Goal: Task Accomplishment & Management: Complete application form

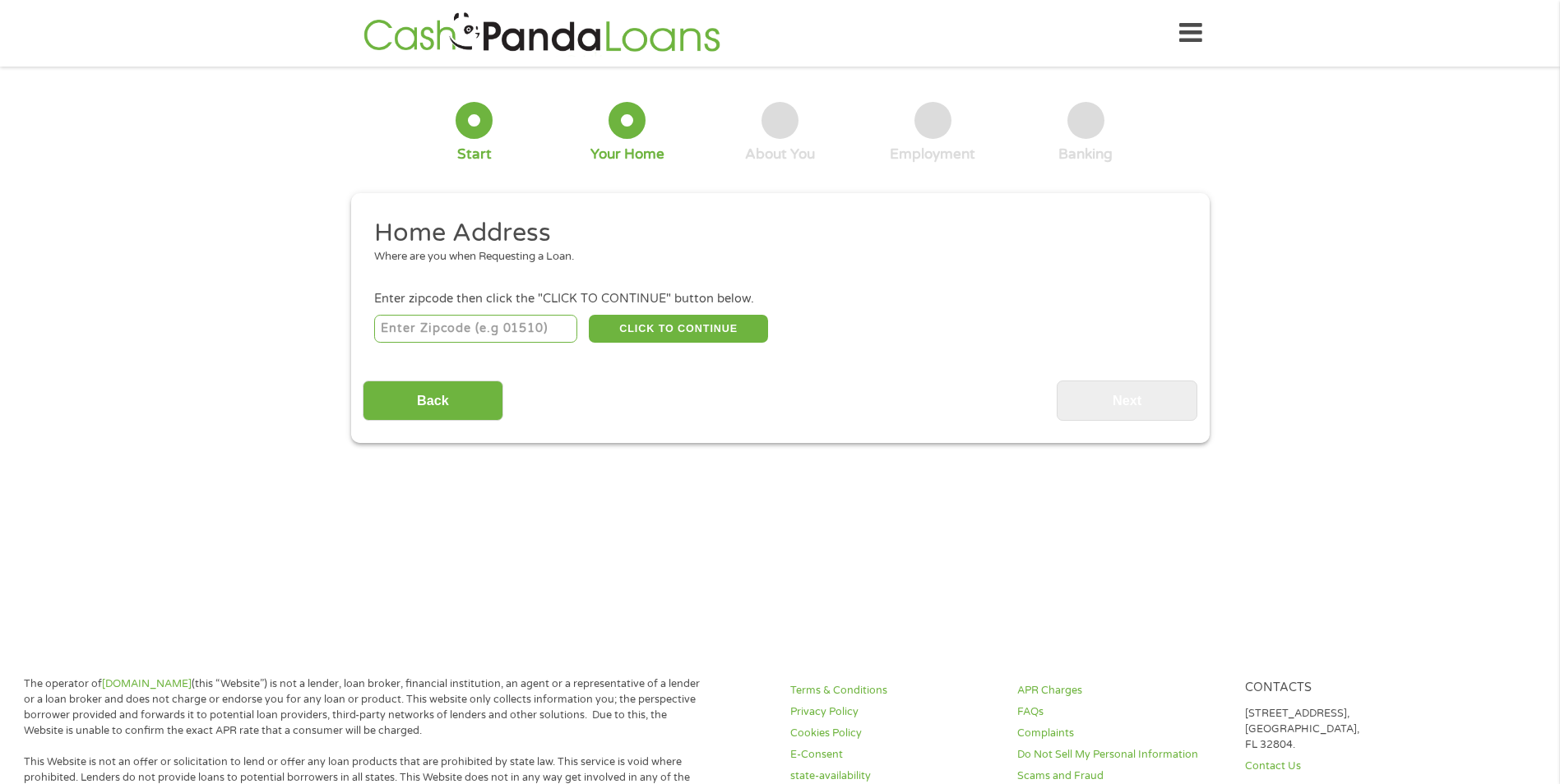
click at [556, 325] on input "number" at bounding box center [475, 328] width 203 height 28
type input "46402"
click at [725, 321] on button "CLICK TO CONTINUE" at bounding box center [678, 328] width 180 height 28
type input "46402"
type input "[PERSON_NAME]"
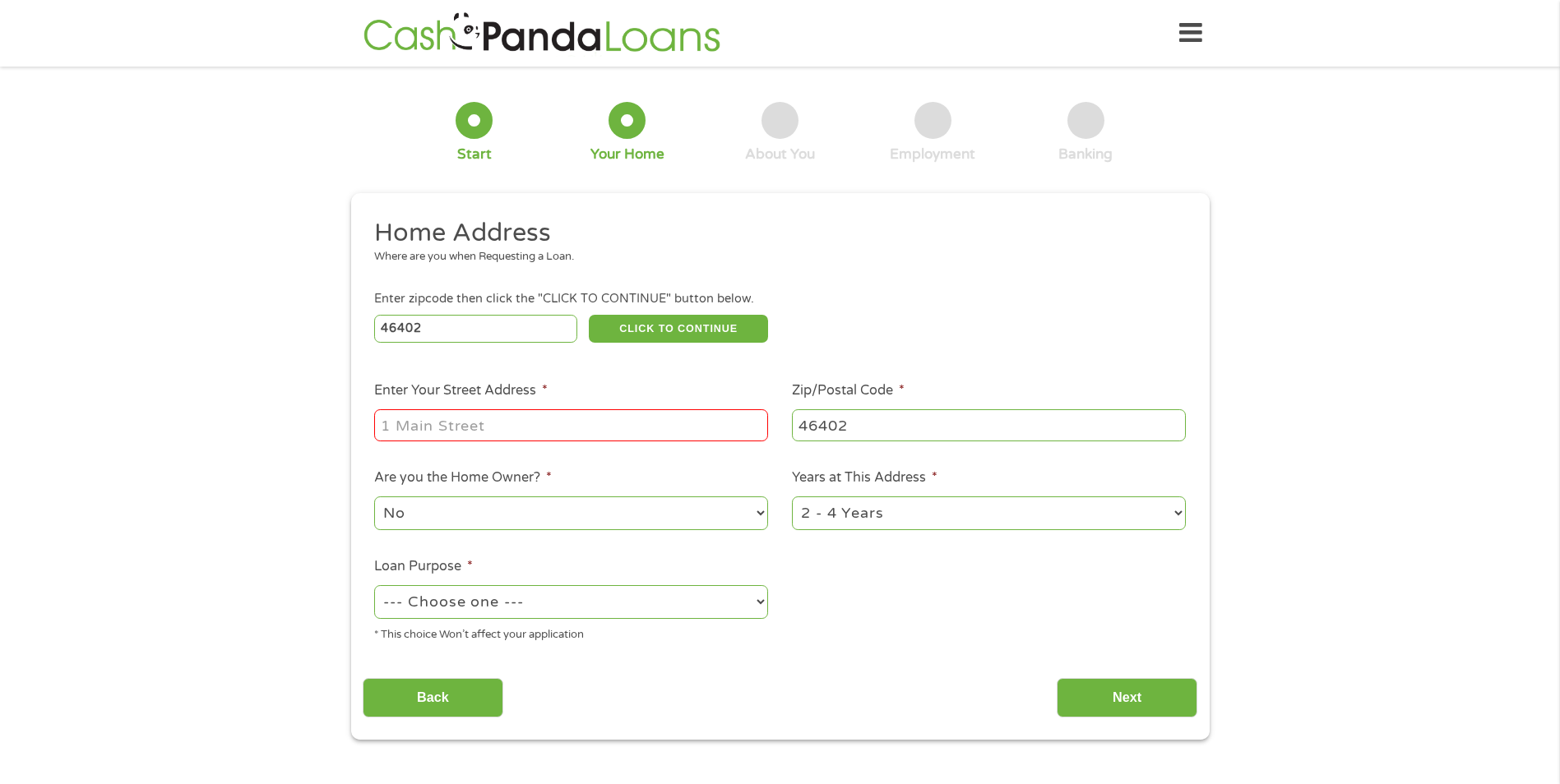
click at [653, 423] on input "Enter Your Street Address *" at bounding box center [570, 425] width 394 height 32
type input "[STREET_ADDRESS]"
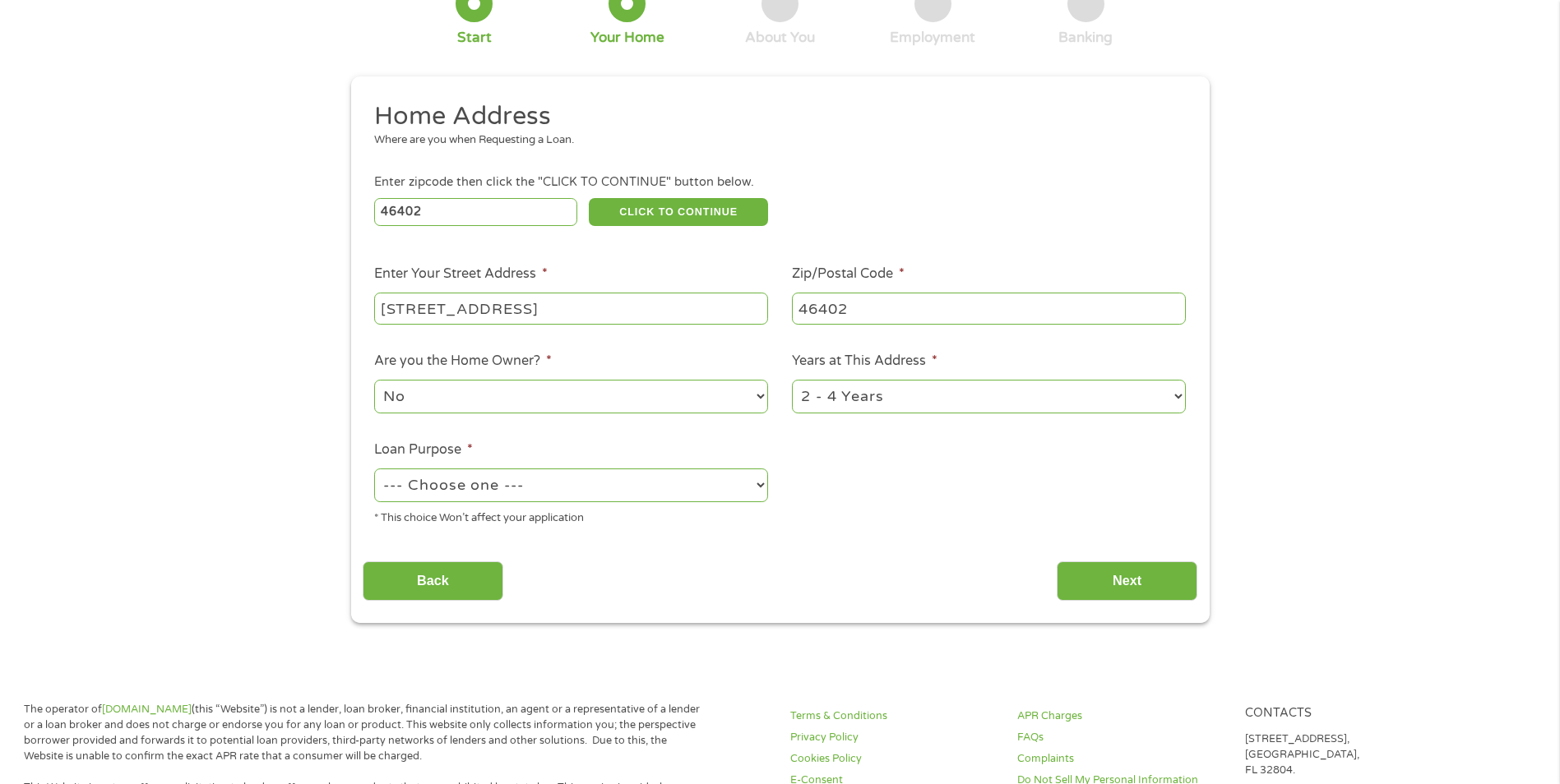
scroll to position [164, 0]
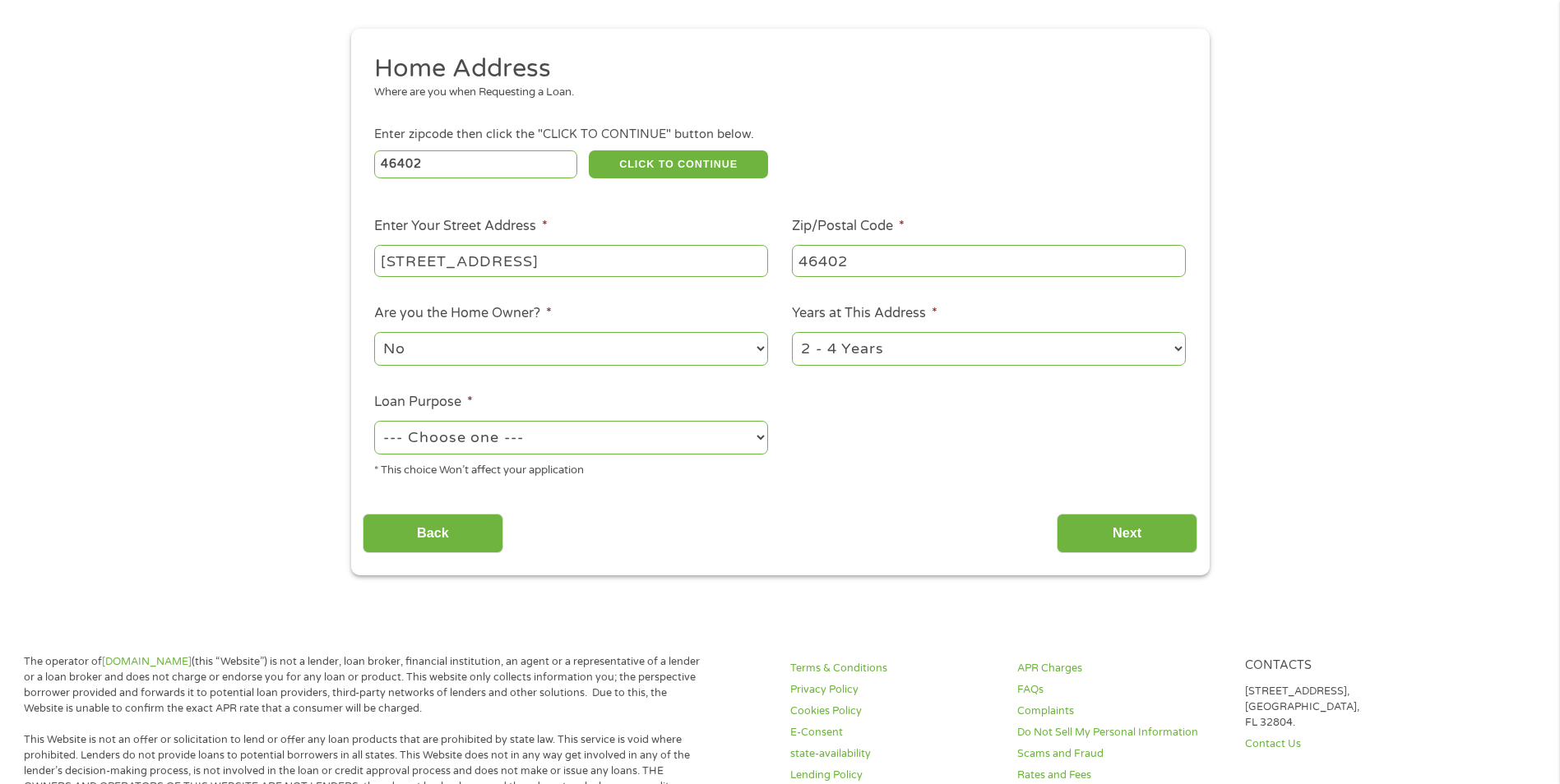
click at [882, 344] on select "1 Year or less 1 - 2 Years 2 - 4 Years Over 4 Years" at bounding box center [989, 348] width 394 height 33
select select "60months"
click at [792, 332] on select "1 Year or less 1 - 2 Years 2 - 4 Years Over 4 Years" at bounding box center [989, 348] width 394 height 33
click at [606, 438] on select "--- Choose one --- Pay Bills Debt Consolidation Home Improvement Major Purchase…" at bounding box center [570, 437] width 394 height 33
select select "carloan"
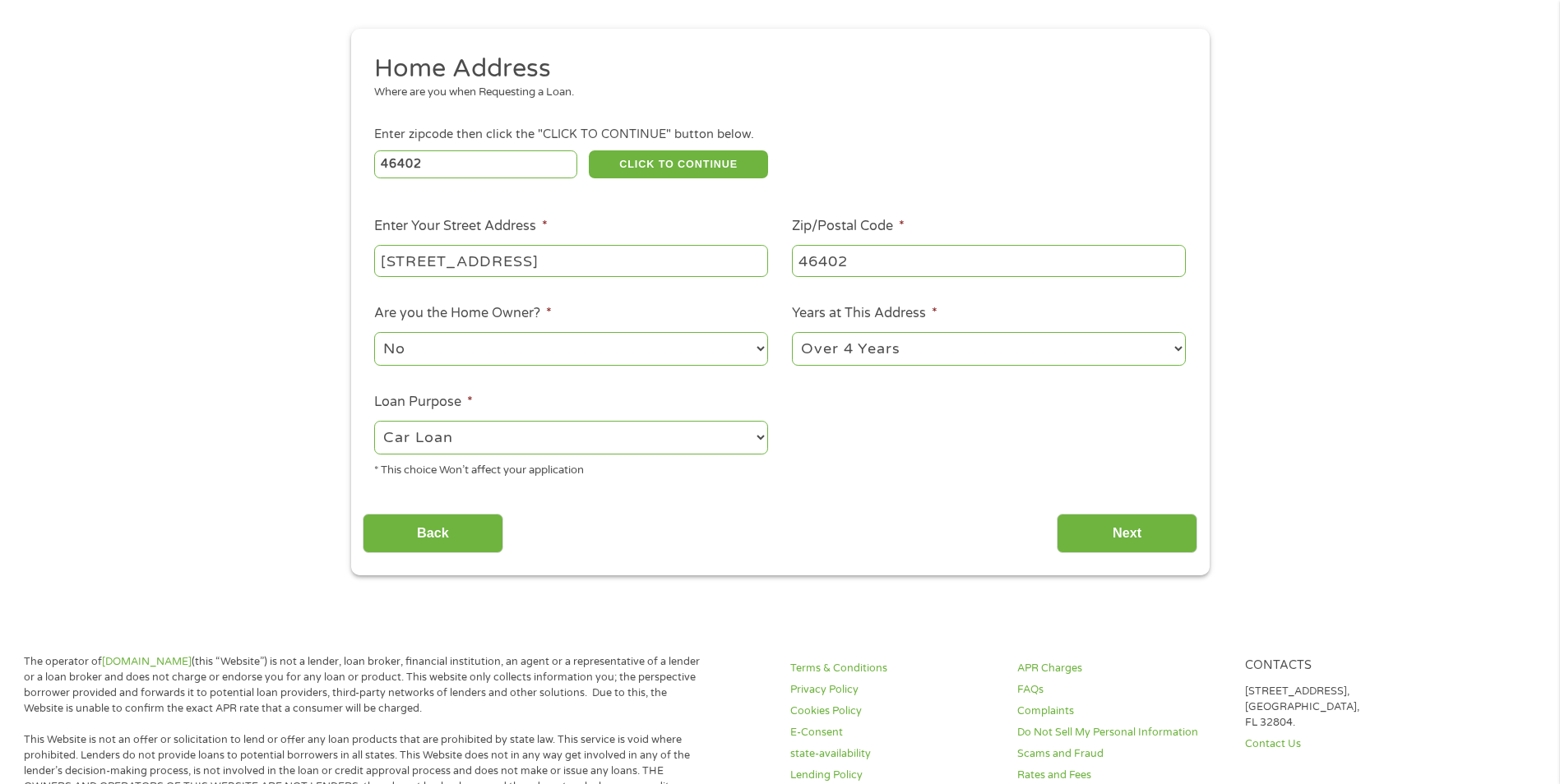
click at [374, 421] on select "--- Choose one --- Pay Bills Debt Consolidation Home Improvement Major Purchase…" at bounding box center [570, 437] width 394 height 33
click at [1102, 525] on input "Next" at bounding box center [1126, 533] width 140 height 40
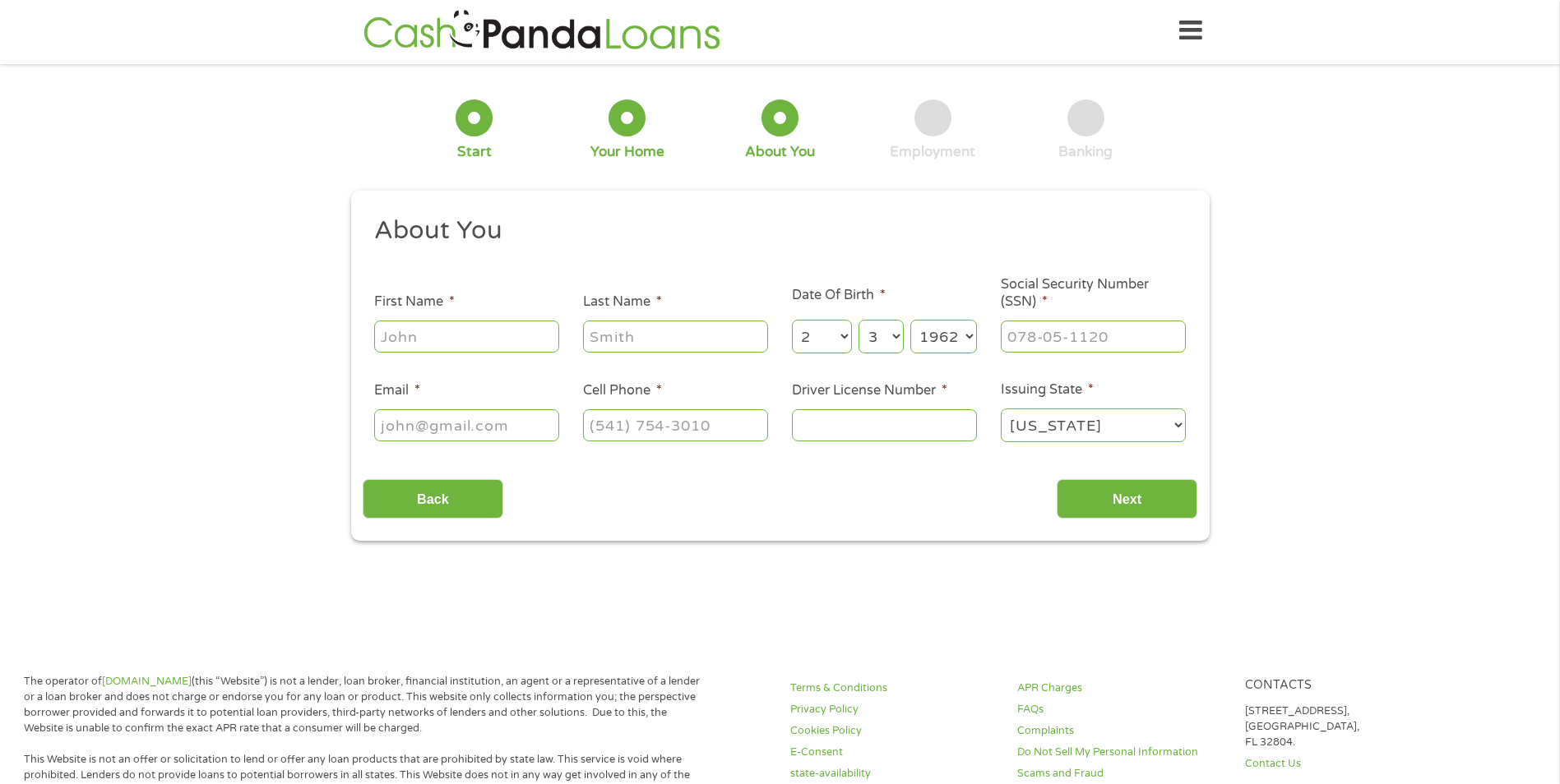
scroll to position [0, 0]
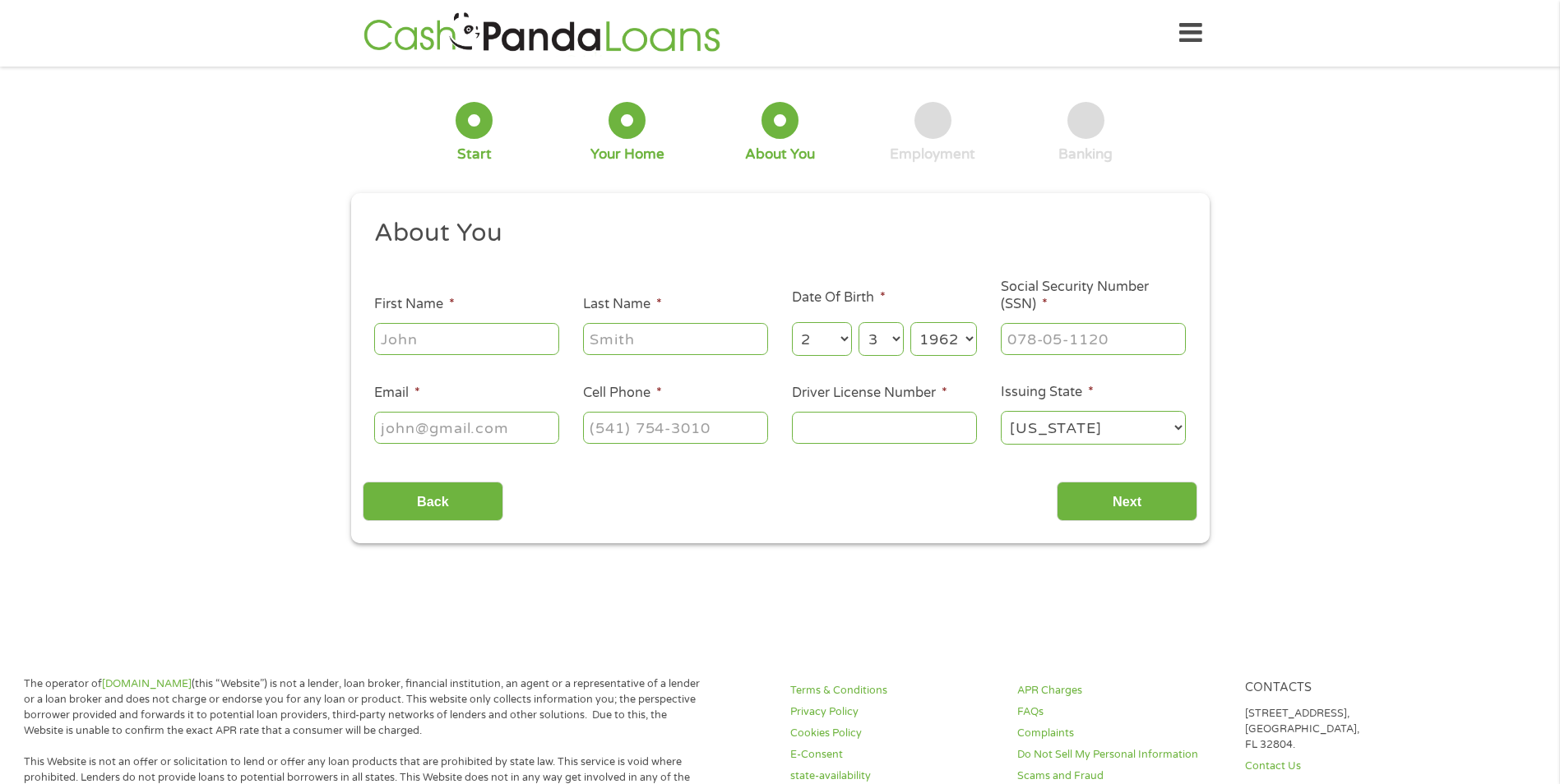
click at [529, 337] on input "First Name *" at bounding box center [466, 339] width 185 height 32
type input "[PERSON_NAME]"
type input "[EMAIL_ADDRESS][DOMAIN_NAME]"
type input "[PHONE_NUMBER]"
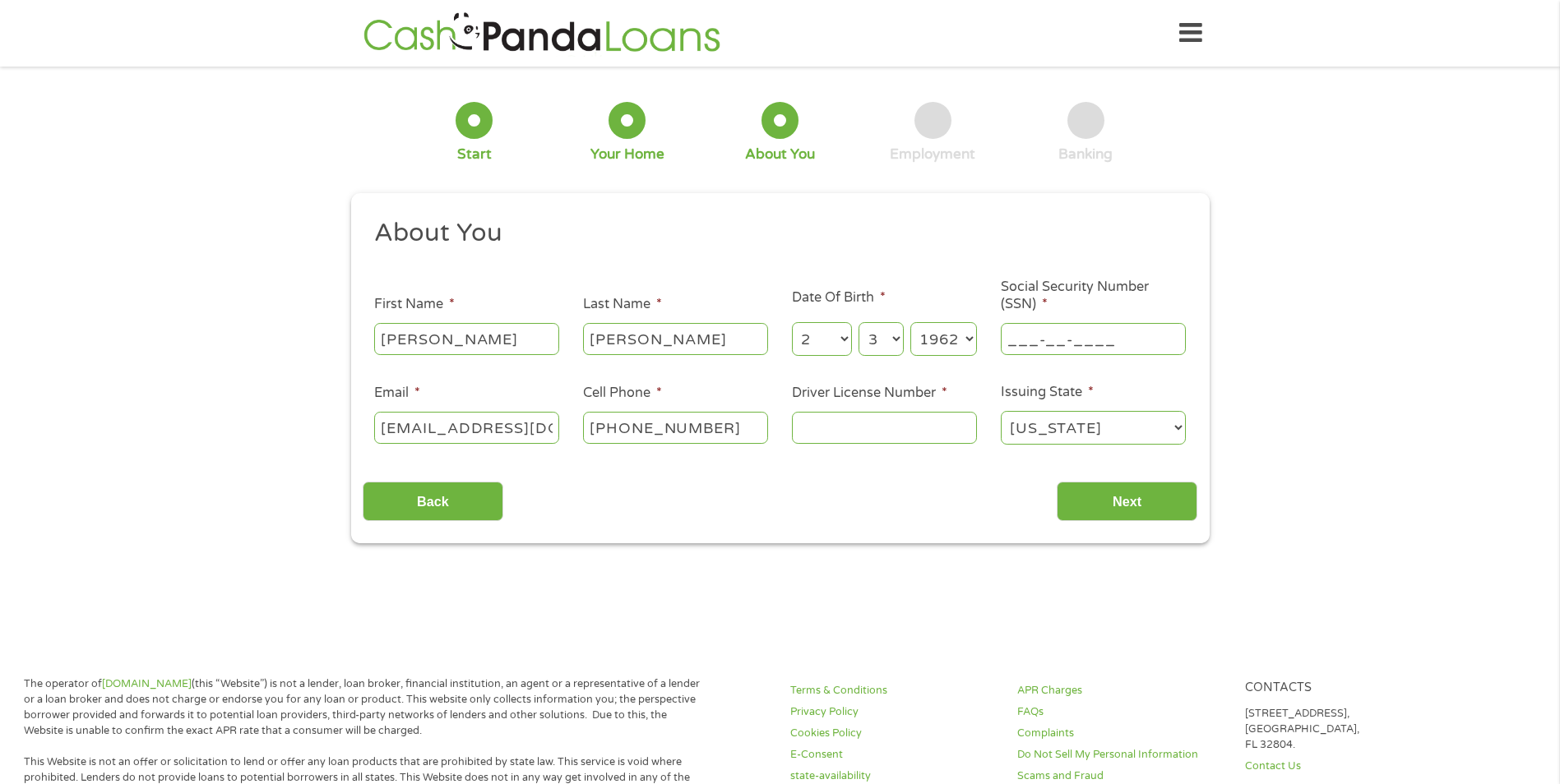
click at [1093, 336] on input "___-__-____" at bounding box center [1093, 339] width 185 height 32
type input "308-66-8784"
click at [844, 427] on input "Driver License Number *" at bounding box center [884, 427] width 185 height 32
type input "0550096773"
click at [1096, 490] on input "Next" at bounding box center [1126, 501] width 140 height 40
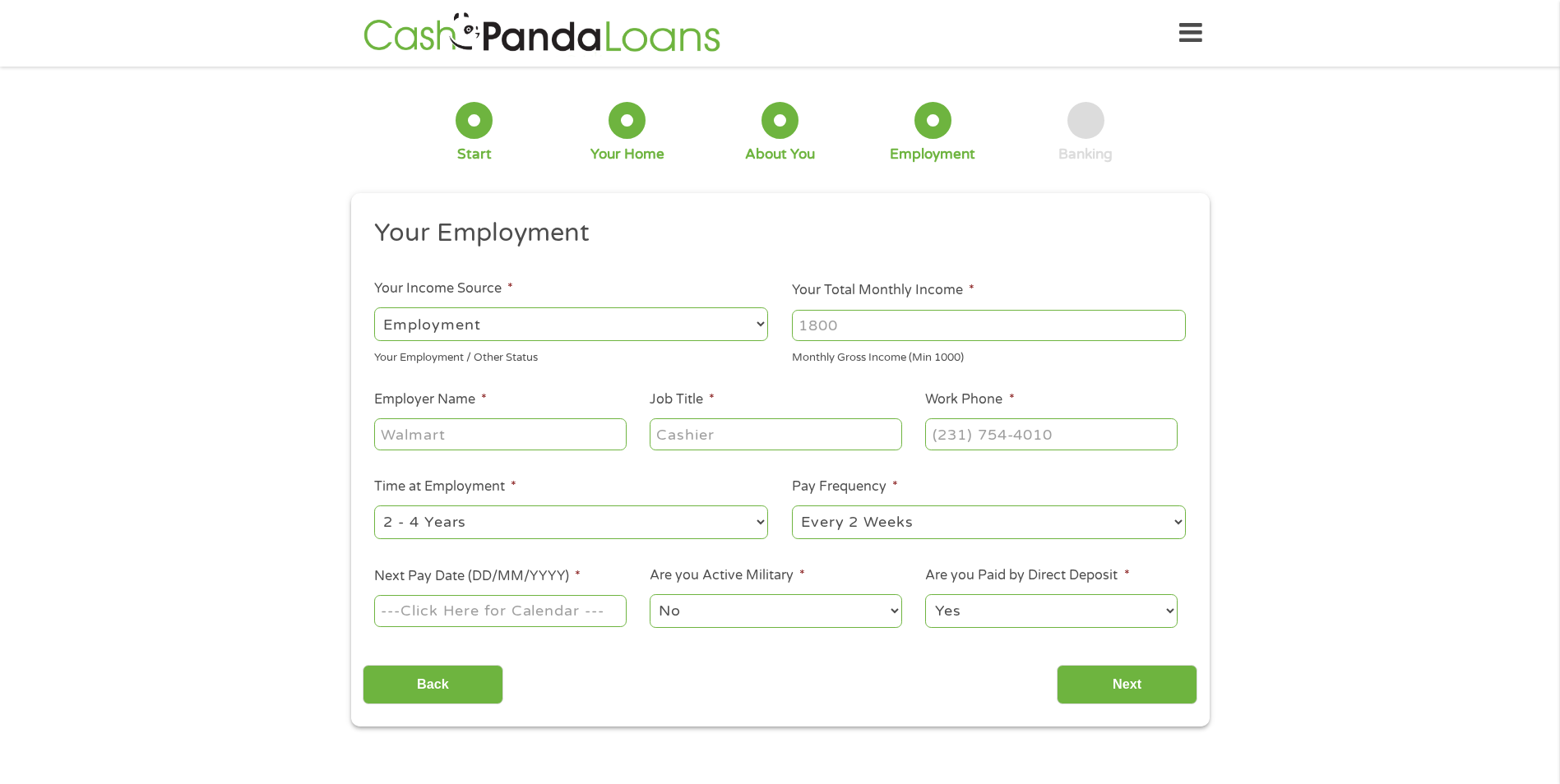
scroll to position [7, 7]
click at [738, 325] on select "--- Choose one --- Employment [DEMOGRAPHIC_DATA] Benefits" at bounding box center [570, 324] width 394 height 33
select select "benefits"
click at [374, 308] on select "--- Choose one --- Employment [DEMOGRAPHIC_DATA] Benefits" at bounding box center [570, 324] width 394 height 33
type input "Other"
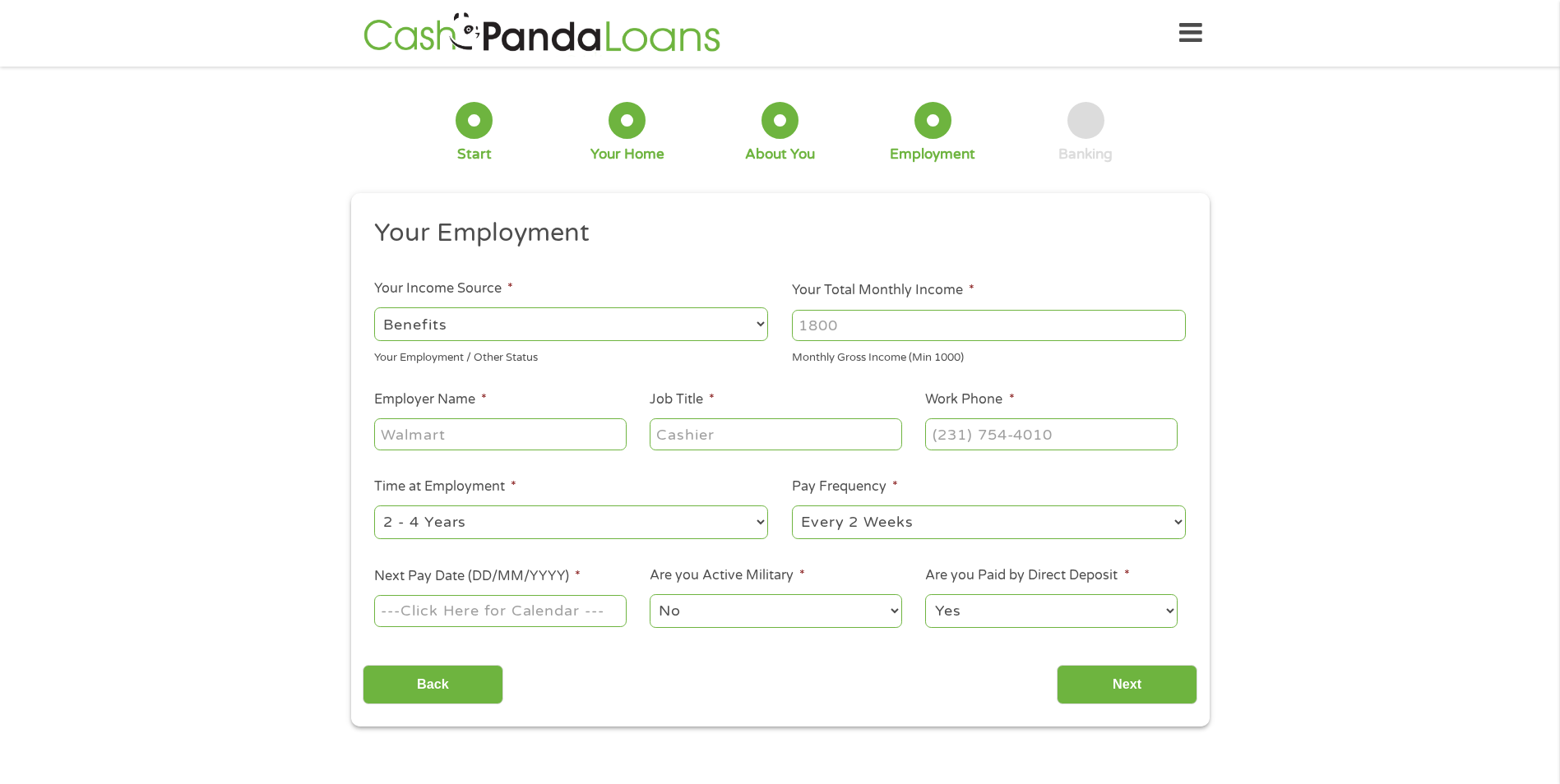
type input "[PHONE_NUMBER]"
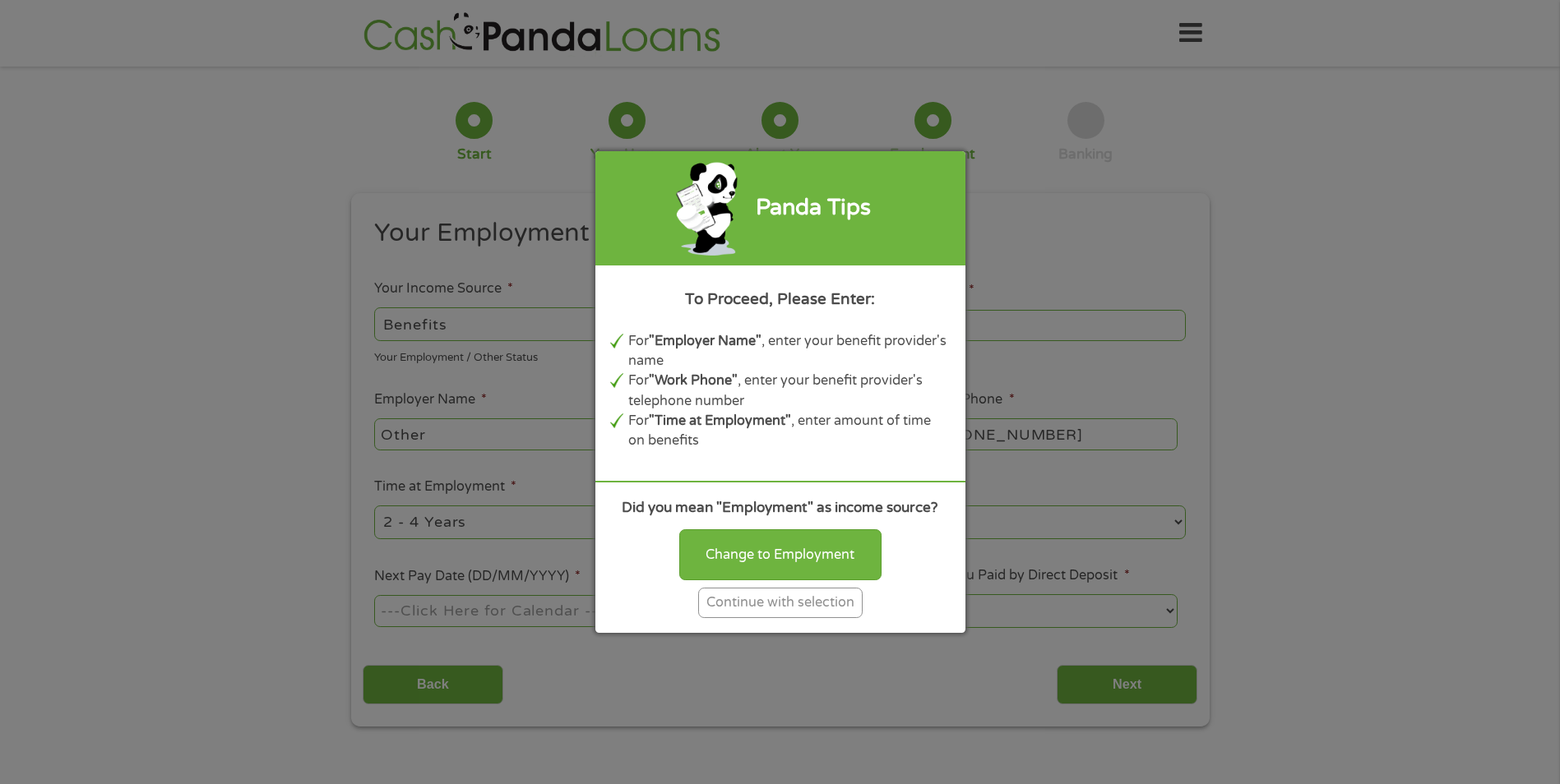
click at [817, 595] on div "Continue with selection" at bounding box center [780, 603] width 164 height 31
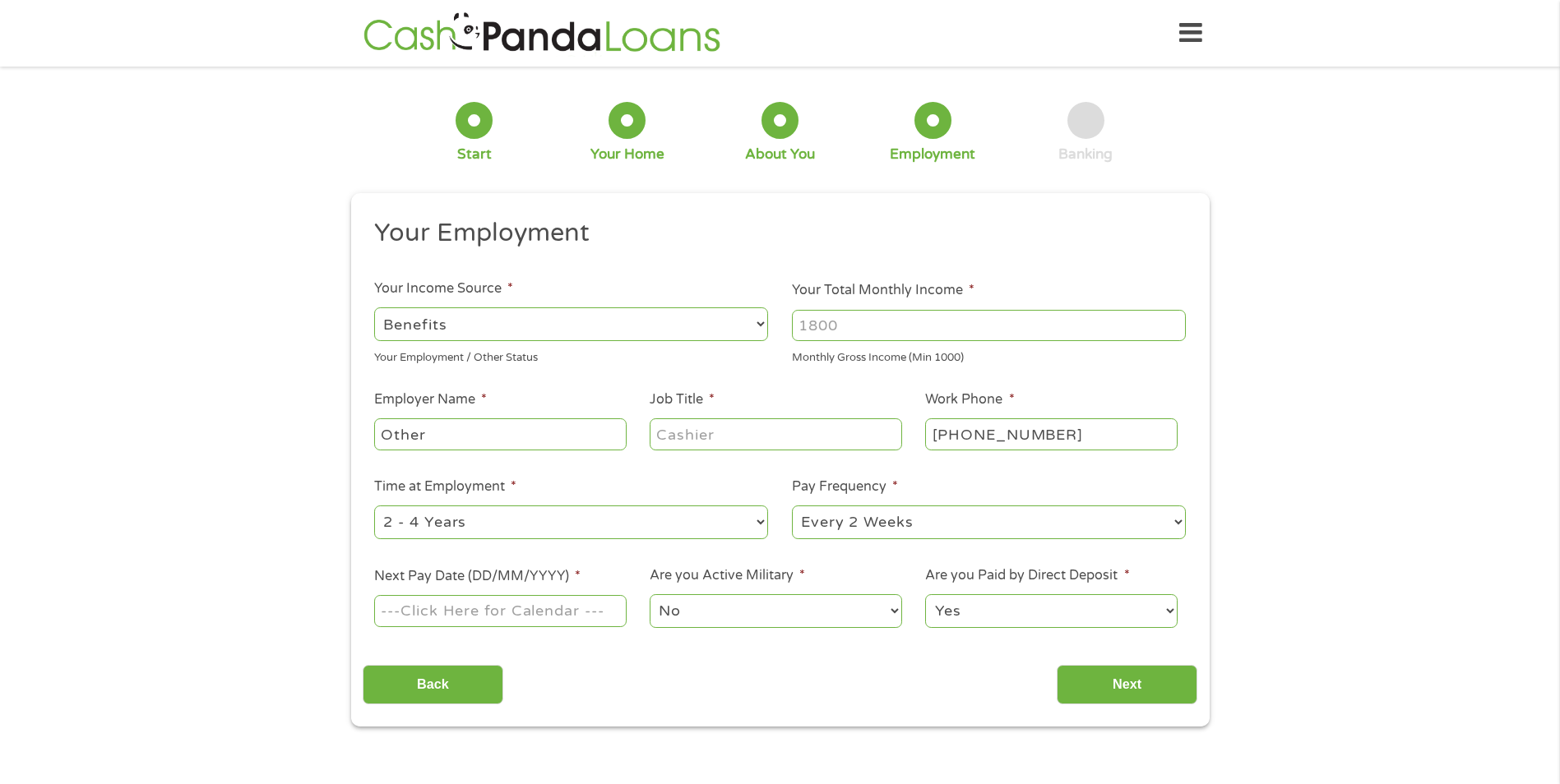
click at [901, 325] on input "Your Total Monthly Income *" at bounding box center [989, 325] width 394 height 32
type input "3600"
click at [802, 433] on input "Job Title *" at bounding box center [776, 433] width 251 height 32
type input "disabled"
click at [1066, 436] on input "[PHONE_NUMBER]" at bounding box center [1051, 433] width 251 height 32
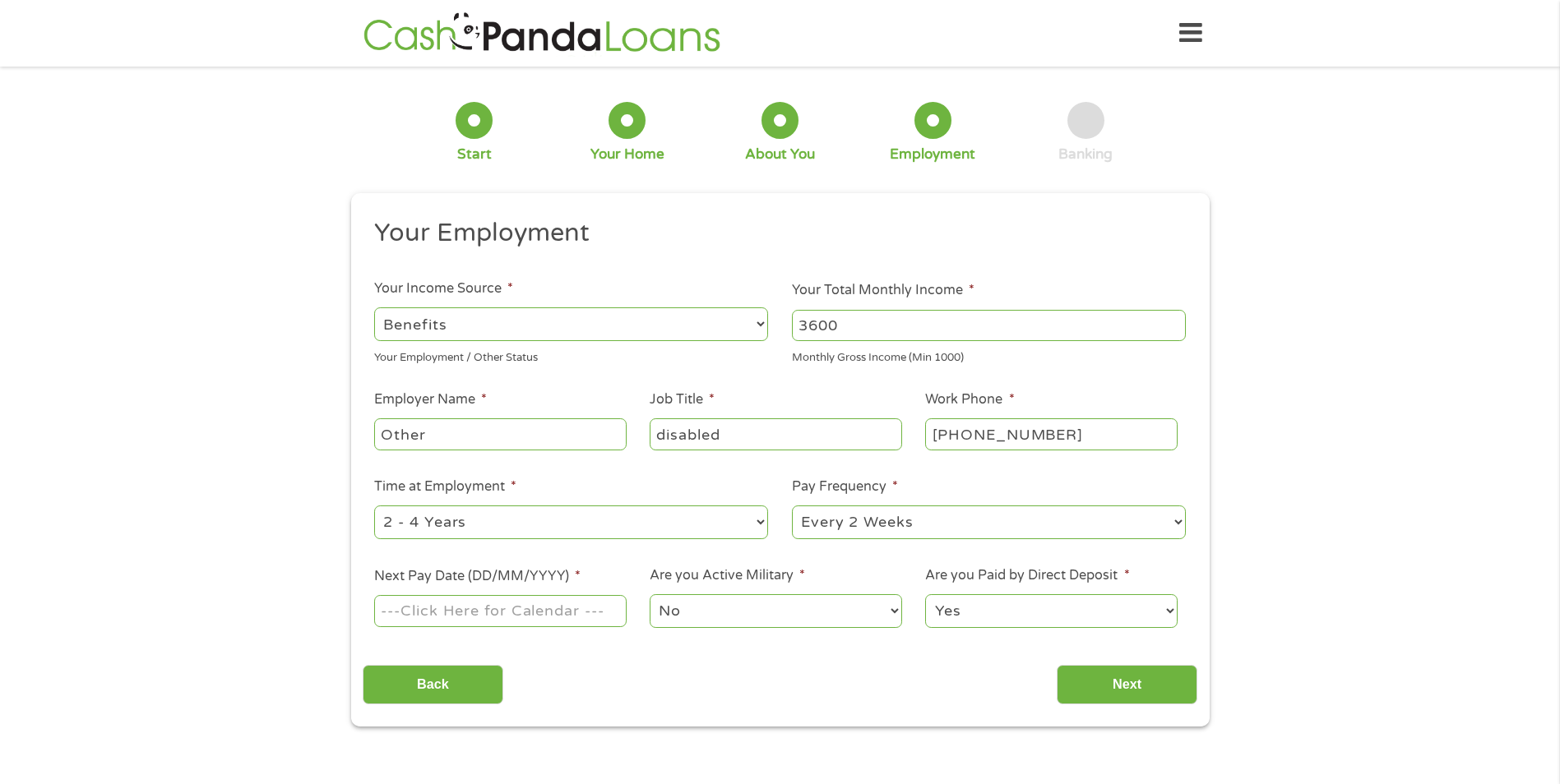
click at [712, 529] on select "--- Choose one --- 1 Year or less 1 - 2 Years 2 - 4 Years Over 4 Years" at bounding box center [570, 522] width 394 height 33
select select "60months"
click at [374, 505] on select "--- Choose one --- 1 Year or less 1 - 2 Years 2 - 4 Years Over 4 Years" at bounding box center [570, 522] width 394 height 33
click at [941, 524] on select "--- Choose one --- Every 2 Weeks Every Week Monthly Semi-Monthly" at bounding box center [989, 522] width 394 height 33
select select "monthly"
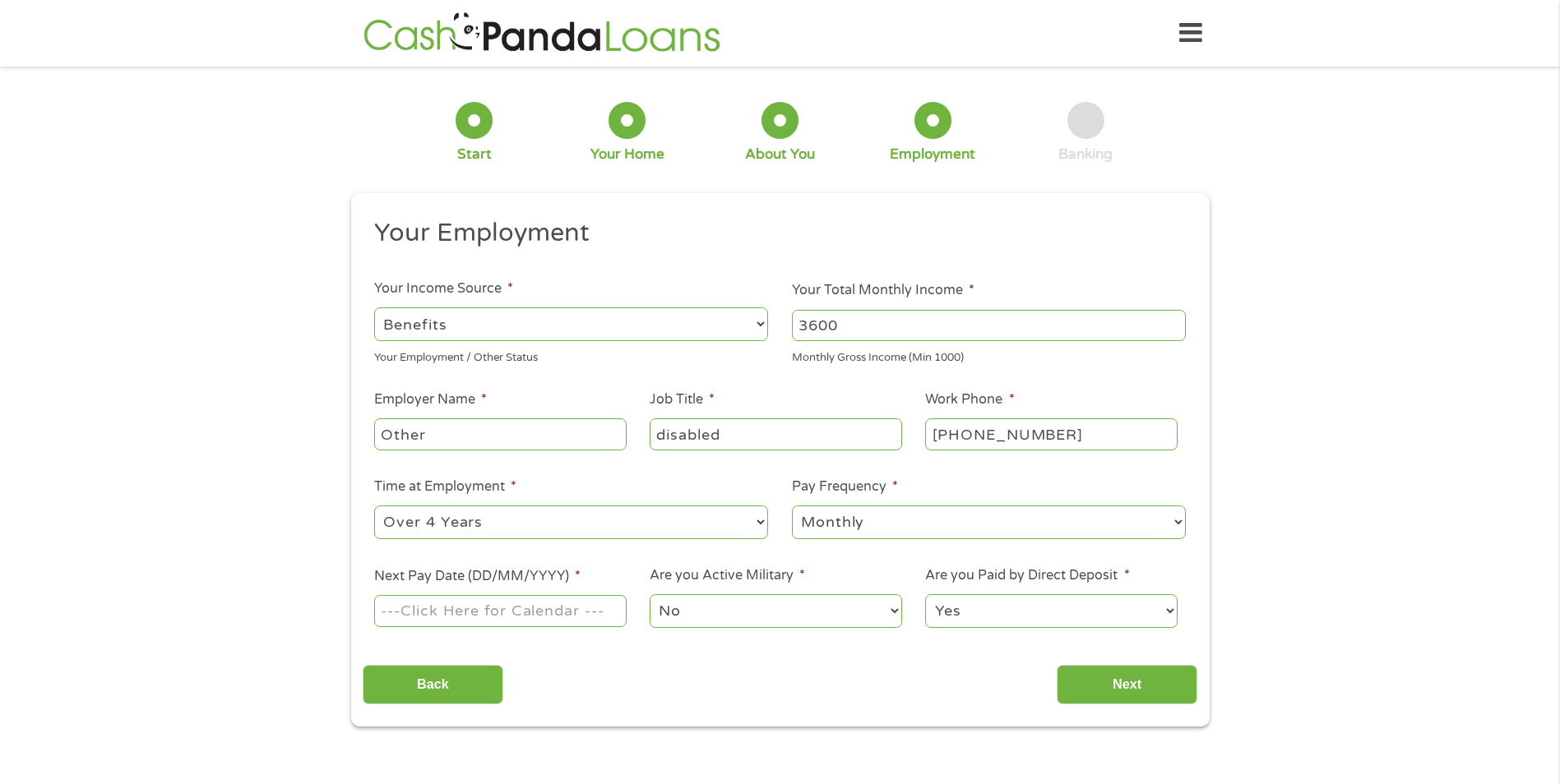
click at [792, 505] on select "--- Choose one --- Every 2 Weeks Every Week Monthly Semi-Monthly" at bounding box center [989, 522] width 394 height 33
click at [600, 605] on input "Next Pay Date (DD/MM/YYYY) *" at bounding box center [499, 610] width 251 height 32
type input "[DATE]"
click at [1118, 685] on input "Next" at bounding box center [1126, 685] width 140 height 40
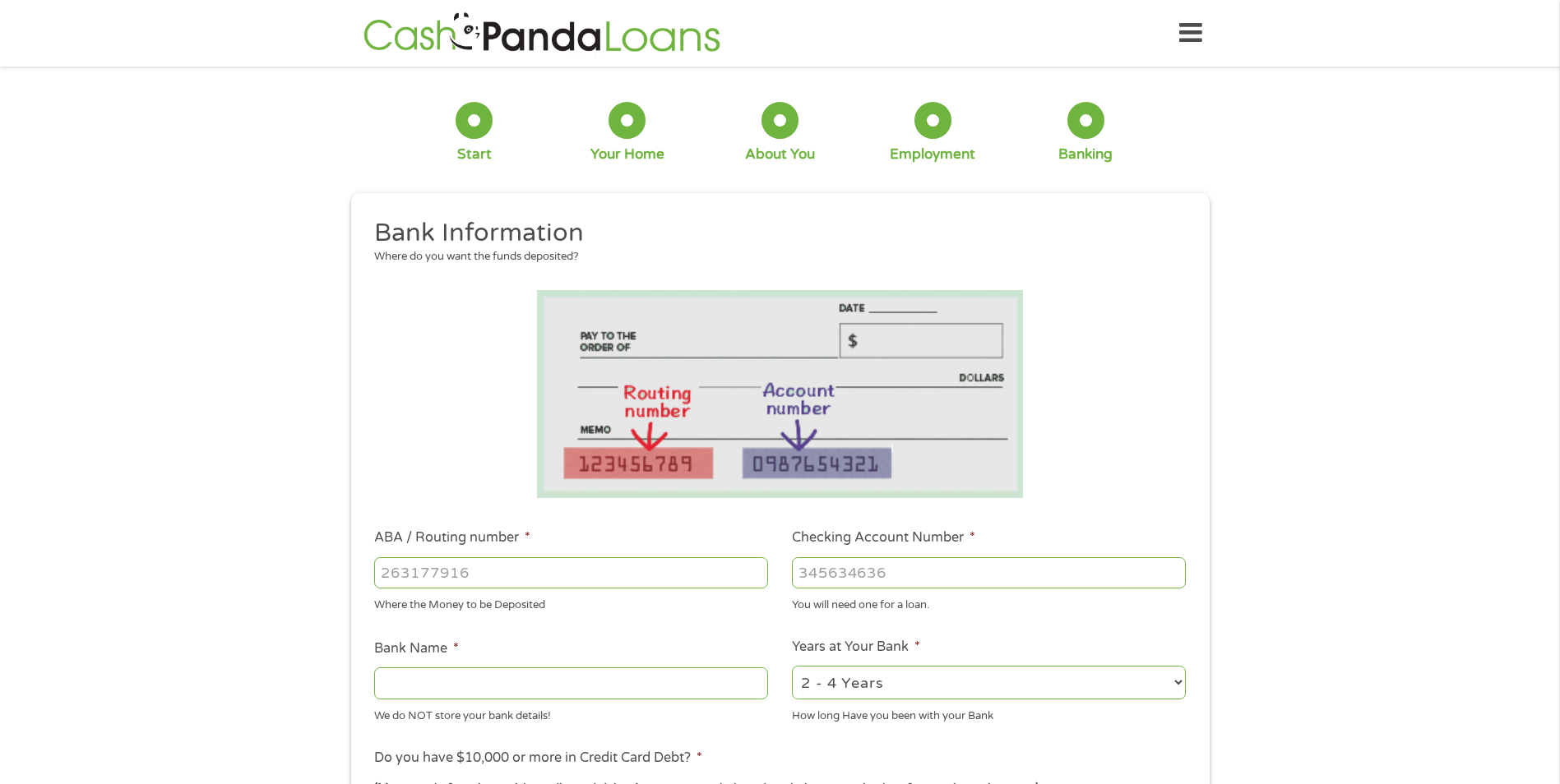
click at [629, 568] on input "ABA / Routing number *" at bounding box center [570, 573] width 394 height 32
type input "071902878"
type input "CENTIER BANK"
type input "071902878"
click at [901, 575] on input "Checking Account Number *" at bounding box center [989, 573] width 394 height 32
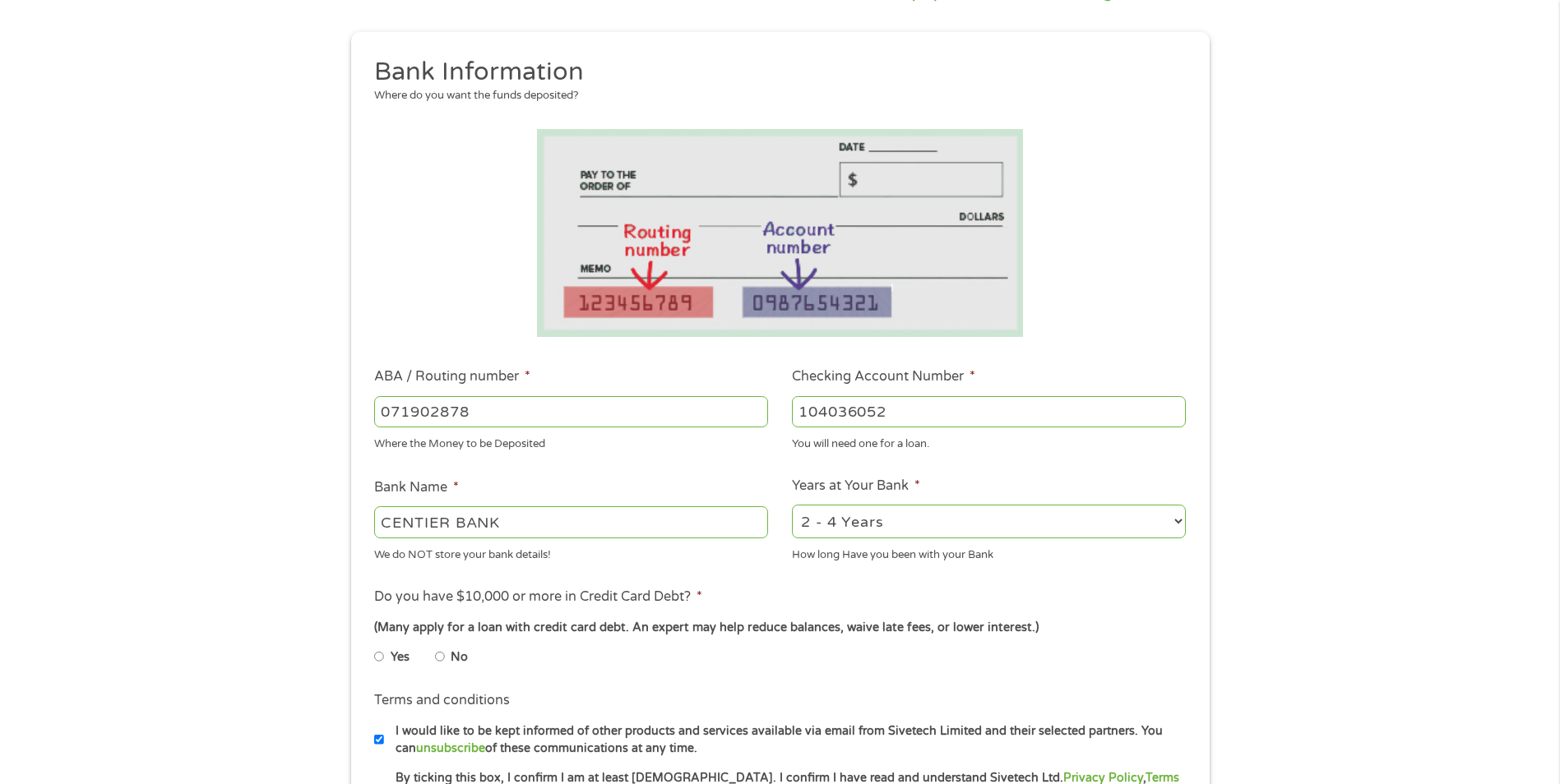
scroll to position [164, 0]
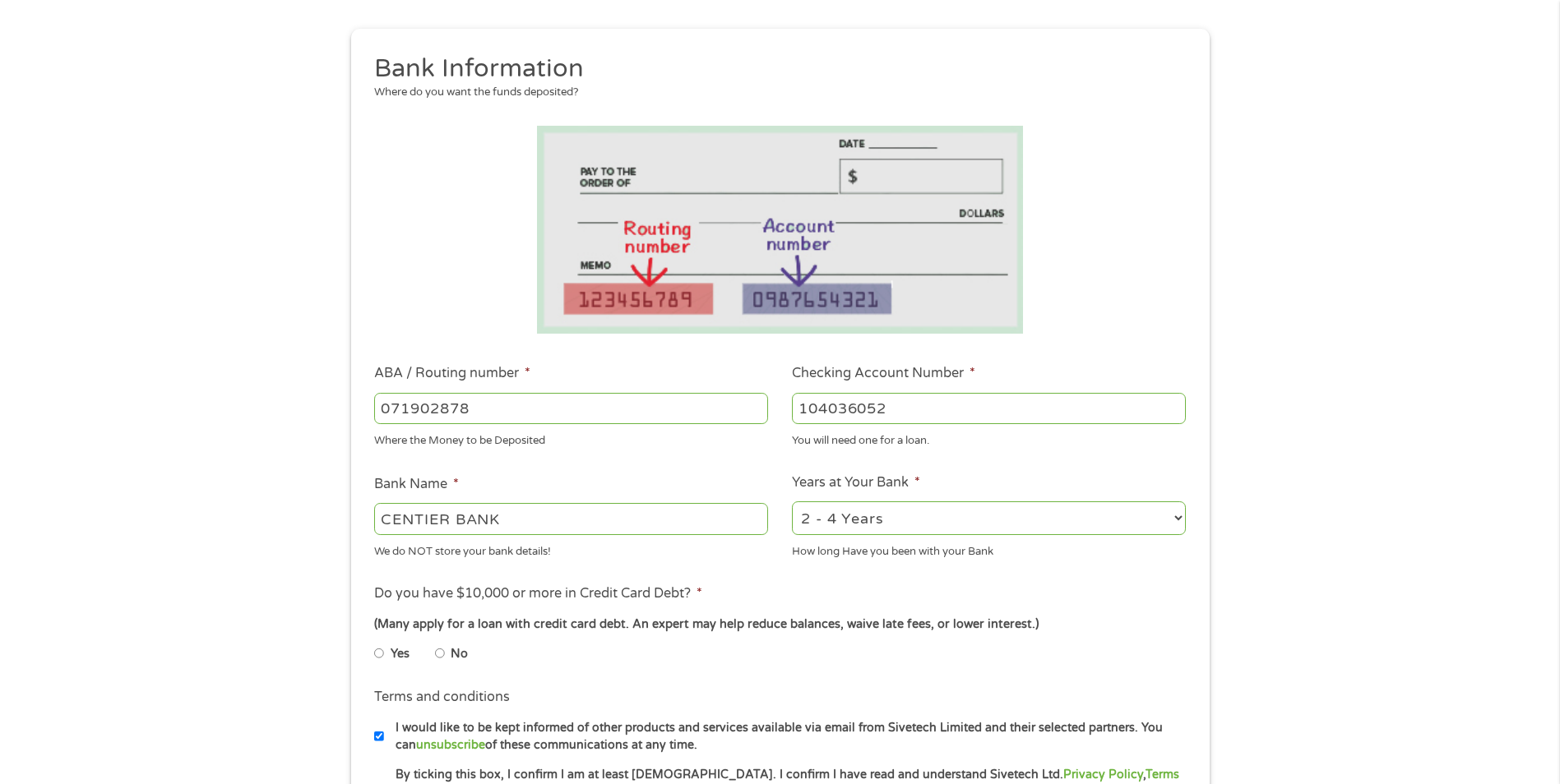
type input "104036052"
click at [437, 651] on input "No" at bounding box center [440, 653] width 10 height 27
radio input "true"
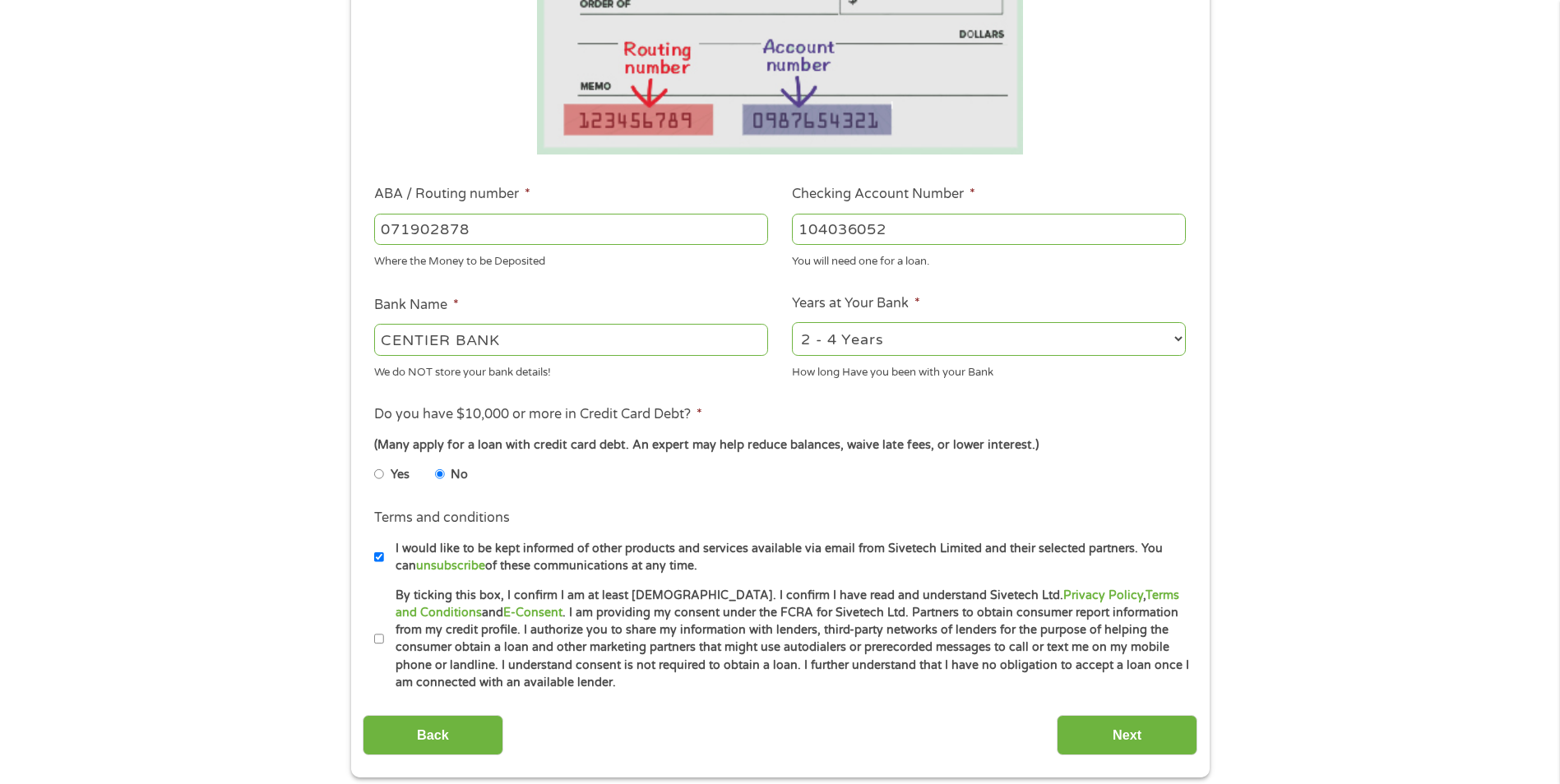
scroll to position [411, 0]
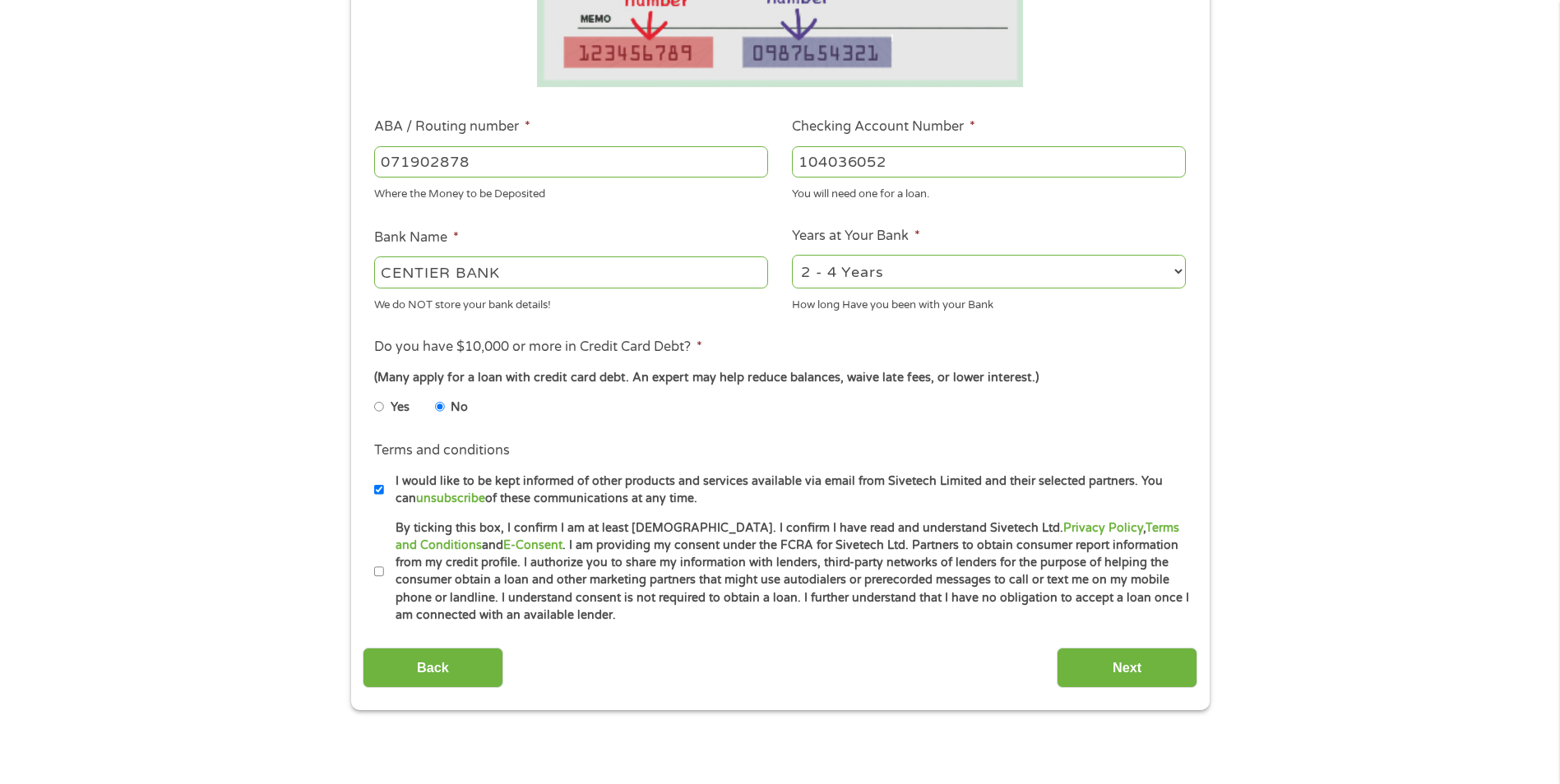
click at [381, 574] on input "By ticking this box, I confirm I am at least [DEMOGRAPHIC_DATA]. I confirm I ha…" at bounding box center [379, 572] width 10 height 27
checkbox input "true"
click at [1126, 660] on input "Next" at bounding box center [1126, 668] width 140 height 40
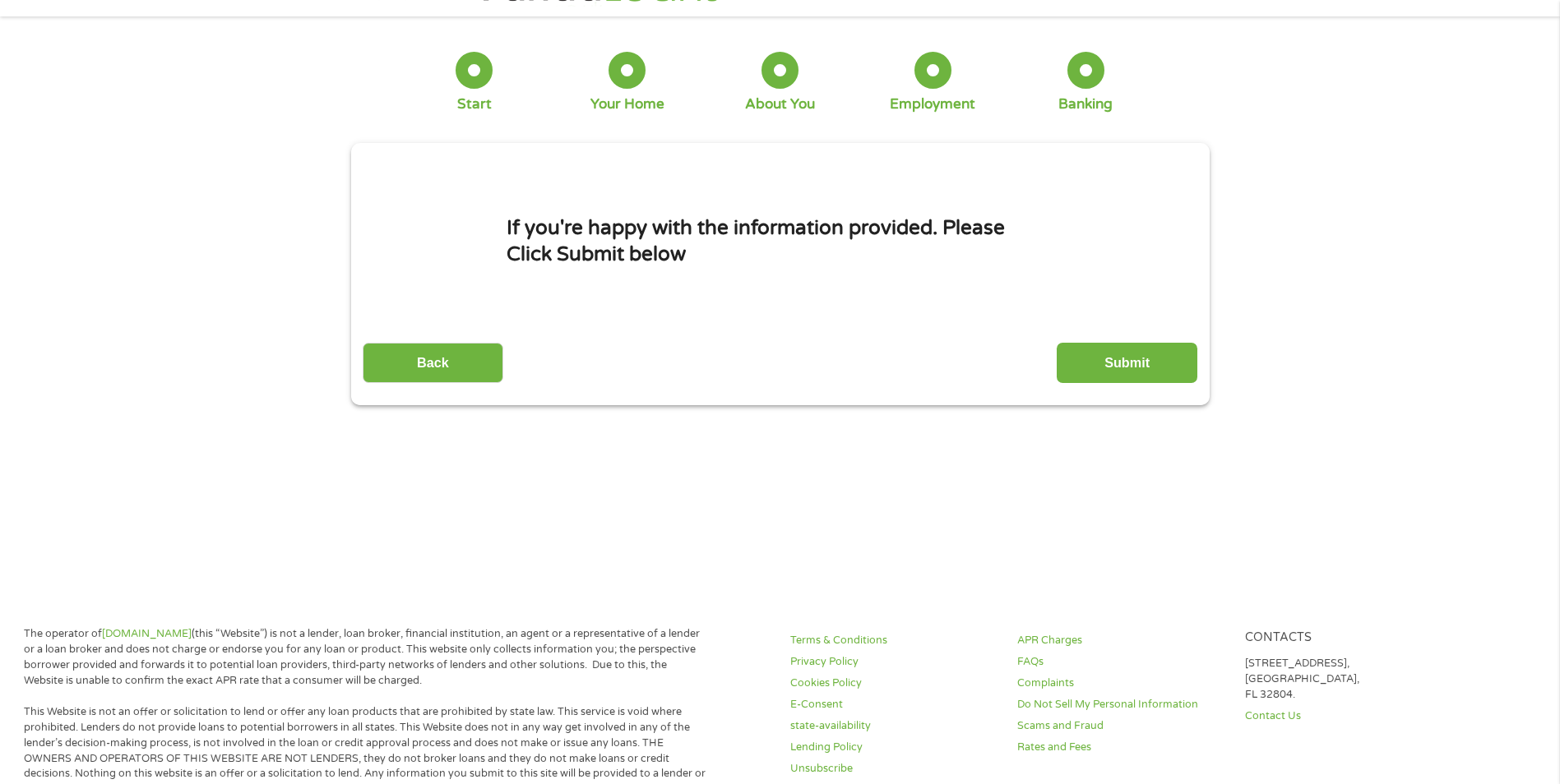
scroll to position [0, 0]
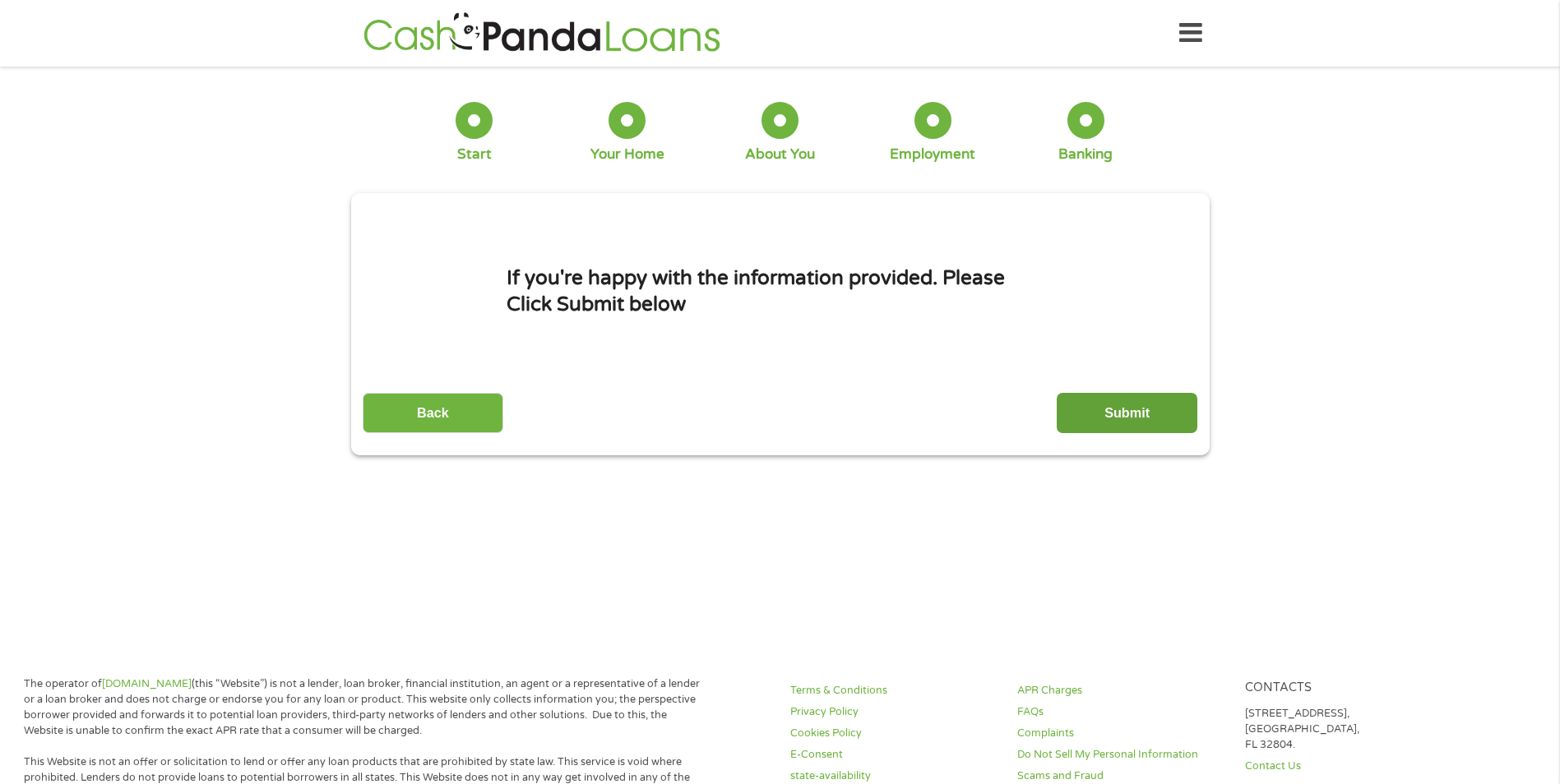
click at [1111, 407] on input "Submit" at bounding box center [1126, 413] width 140 height 40
